Goal: Navigation & Orientation: Find specific page/section

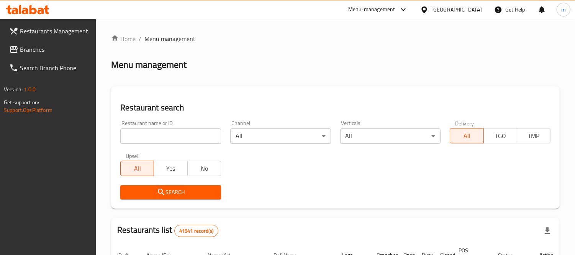
click at [15, 49] on icon at bounding box center [14, 49] width 8 height 7
click at [22, 49] on span "Branches" at bounding box center [55, 49] width 70 height 9
click at [37, 48] on span "Branches" at bounding box center [55, 49] width 70 height 9
click at [31, 51] on span "Branches" at bounding box center [55, 49] width 70 height 9
click at [219, 14] on div "Menu-management [GEOGRAPHIC_DATA] Get Help m" at bounding box center [287, 9] width 575 height 18
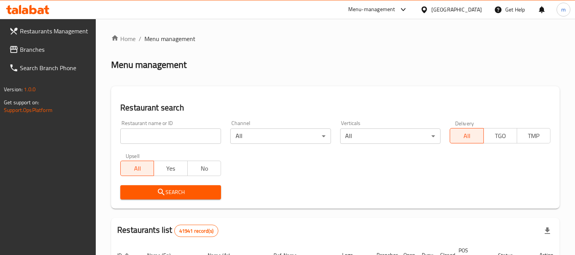
click at [43, 47] on span "Branches" at bounding box center [55, 49] width 70 height 9
